Goal: Find specific fact: Find contact information

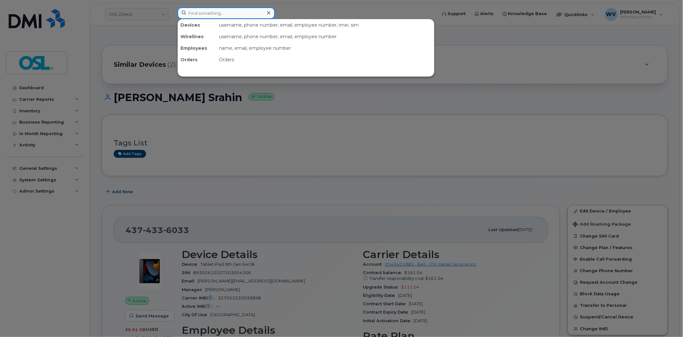
click at [212, 18] on input at bounding box center [226, 13] width 97 height 12
type input "3"
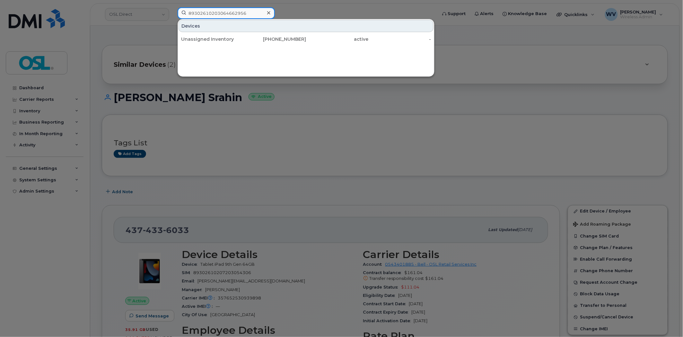
click at [254, 14] on input "89302610203064662956" at bounding box center [226, 13] width 97 height 12
type input "89302610206433988614"
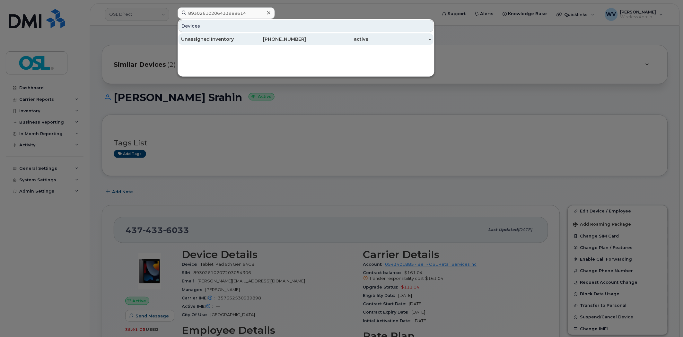
click at [266, 38] on div "514-702-3561" at bounding box center [275, 39] width 63 height 6
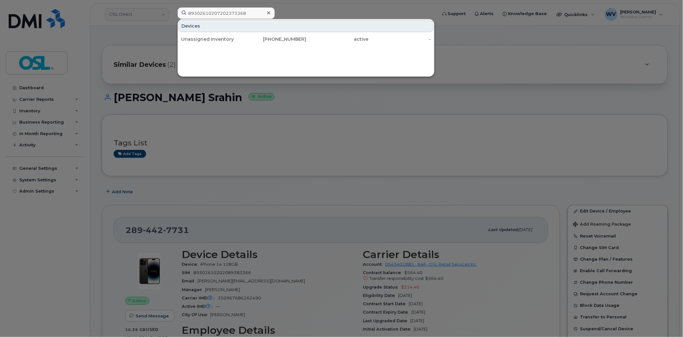
type input "89302610207202373368"
drag, startPoint x: 305, startPoint y: 37, endPoint x: 224, endPoint y: 7, distance: 86.8
click at [305, 37] on div "705-351-4256" at bounding box center [275, 39] width 63 height 6
